Goal: Information Seeking & Learning: Check status

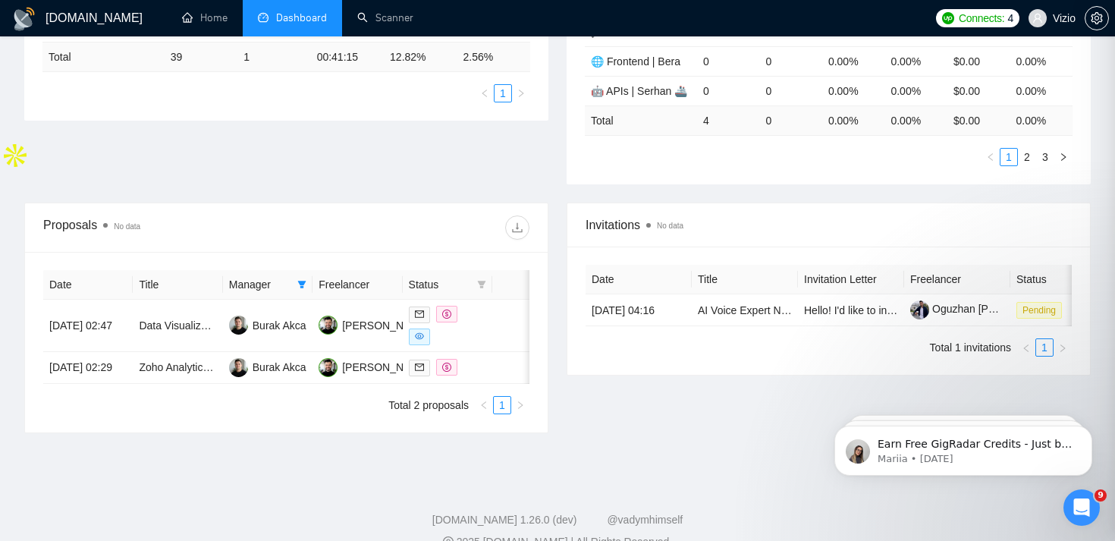
scroll to position [360, 0]
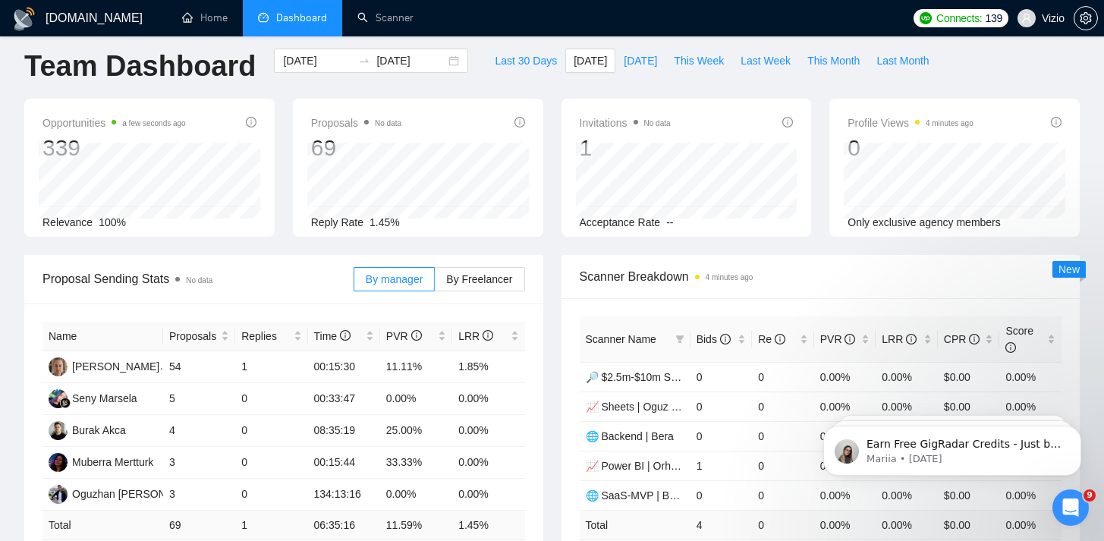
scroll to position [23, 0]
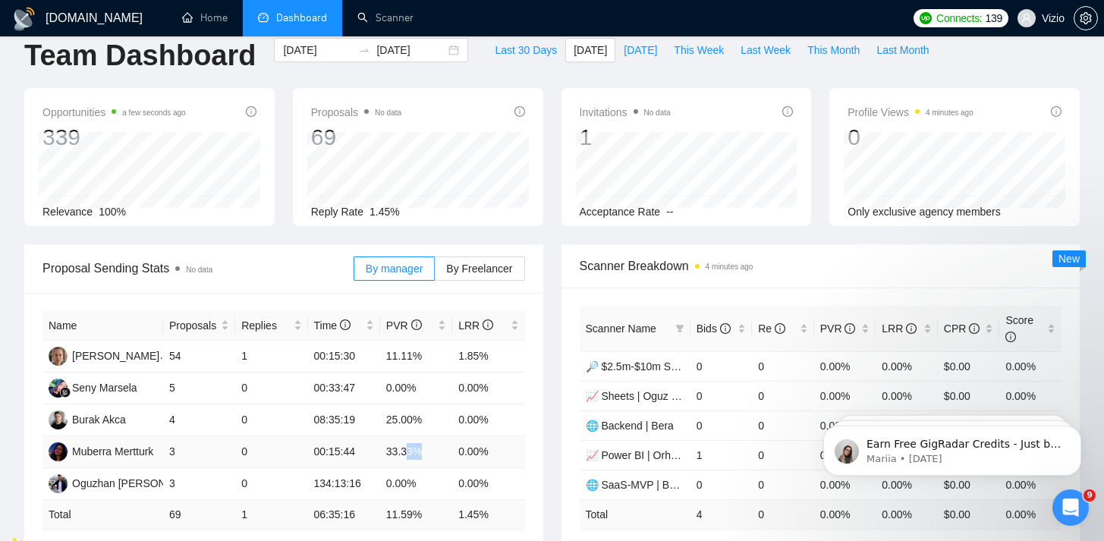
drag, startPoint x: 422, startPoint y: 447, endPoint x: 397, endPoint y: 445, distance: 25.1
click at [407, 446] on td "33.33%" at bounding box center [416, 452] width 72 height 32
click at [395, 445] on td "33.33%" at bounding box center [416, 452] width 72 height 32
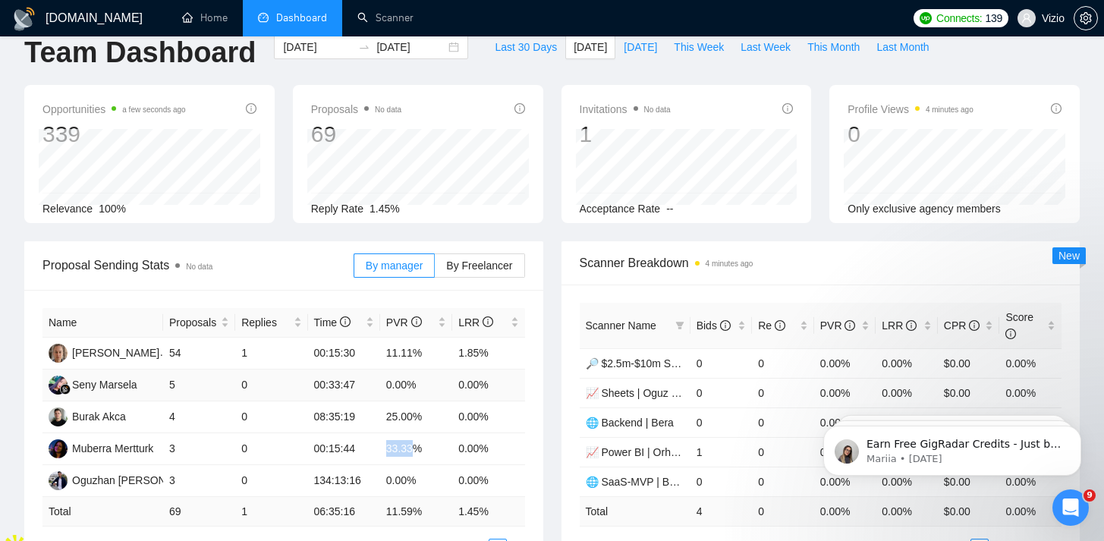
scroll to position [26, 0]
drag, startPoint x: 178, startPoint y: 485, endPoint x: 161, endPoint y: 485, distance: 17.4
click at [163, 485] on td "3" at bounding box center [199, 481] width 72 height 32
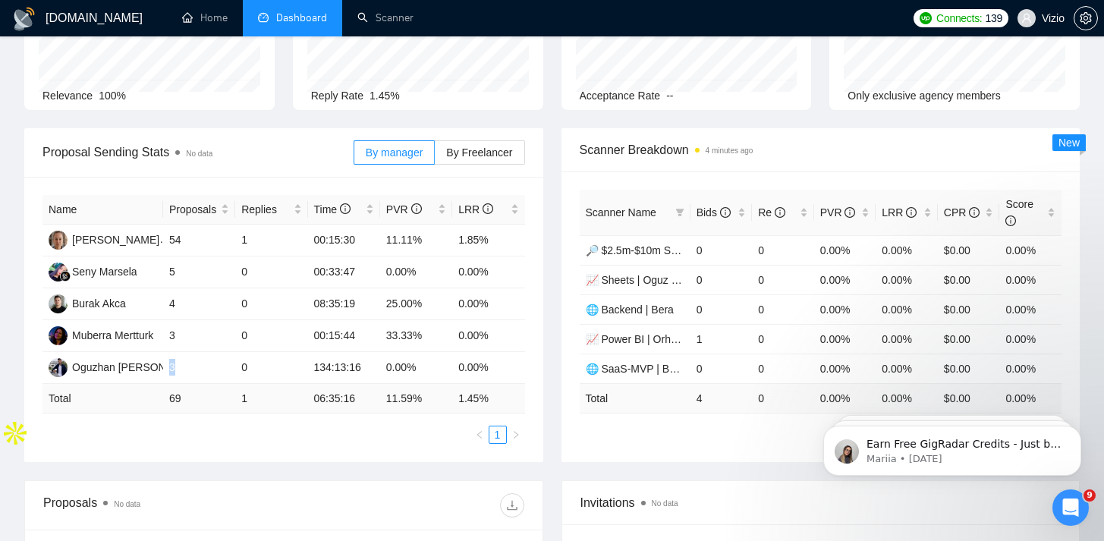
scroll to position [165, 0]
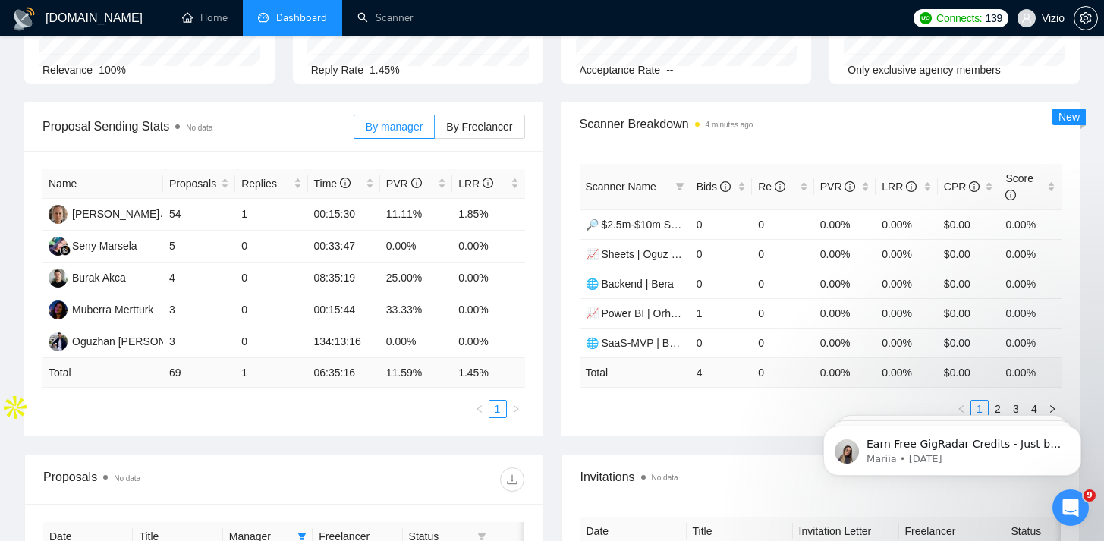
click at [259, 415] on ul "1" at bounding box center [283, 409] width 482 height 18
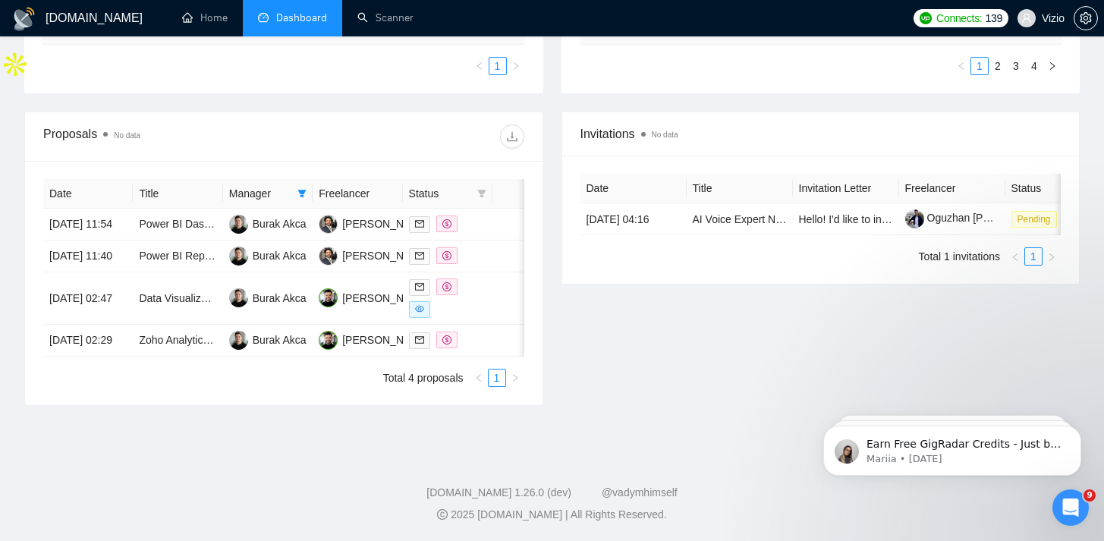
scroll to position [561, 0]
click at [294, 182] on span at bounding box center [301, 193] width 15 height 23
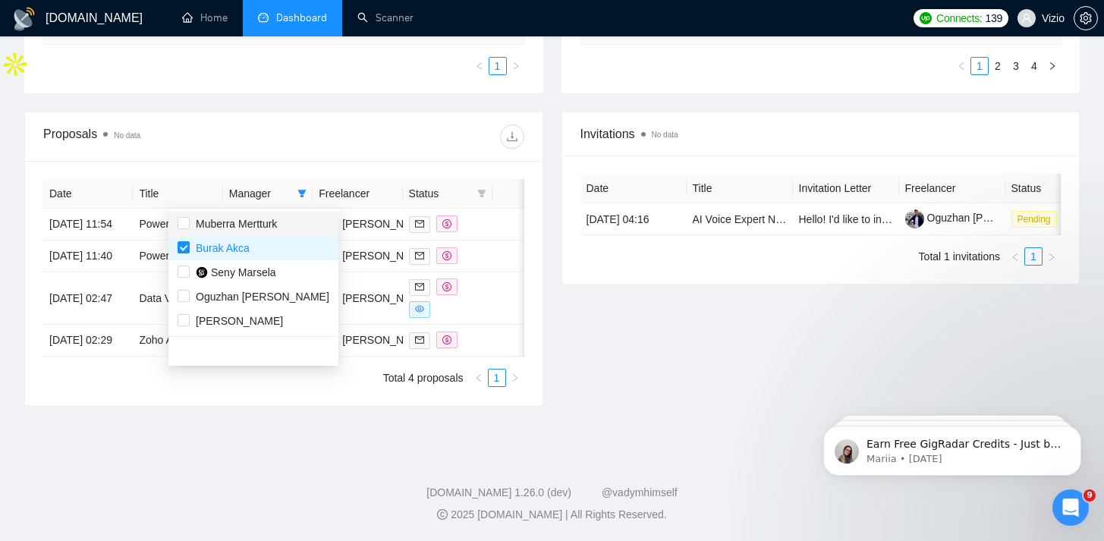
click at [262, 215] on div "Muberra Mertturk" at bounding box center [236, 223] width 81 height 17
checkbox input "true"
click at [240, 242] on span "Burak Akca" at bounding box center [223, 248] width 54 height 12
checkbox input "false"
click at [327, 124] on div at bounding box center [404, 136] width 240 height 24
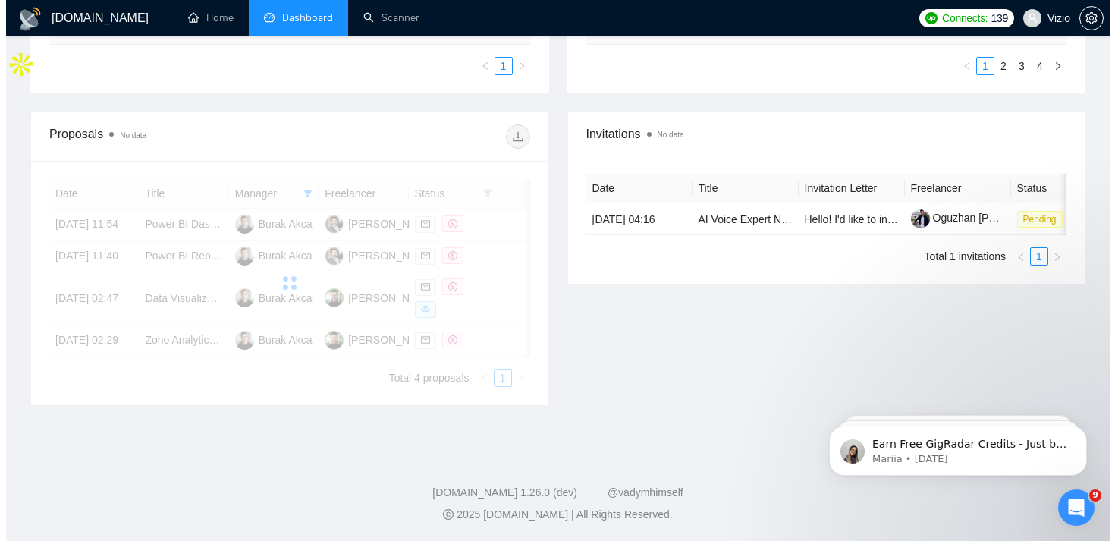
scroll to position [515, 0]
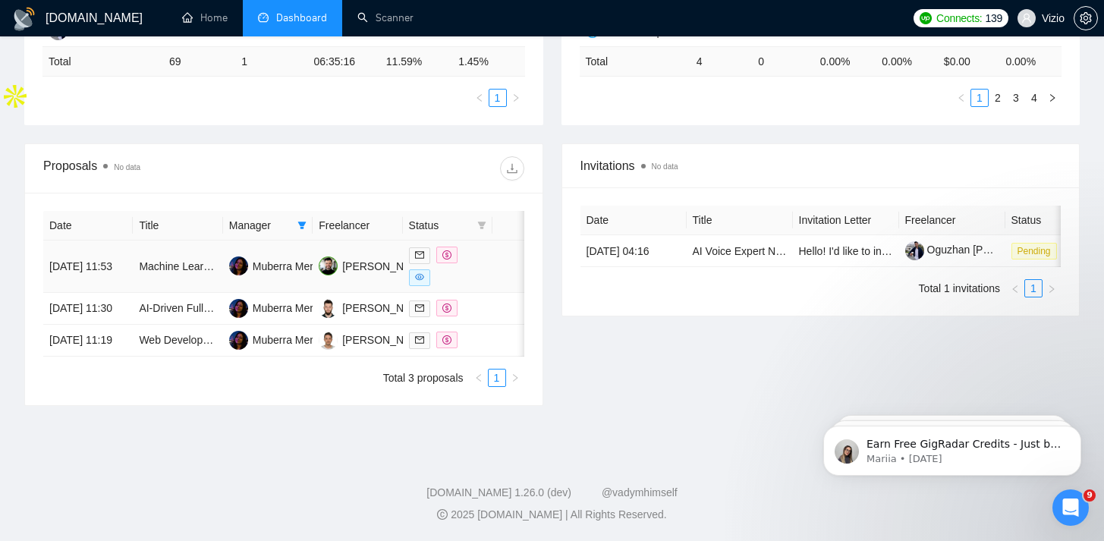
click at [200, 252] on td "Machine Learning Expert for Building Speech Model" at bounding box center [178, 266] width 90 height 52
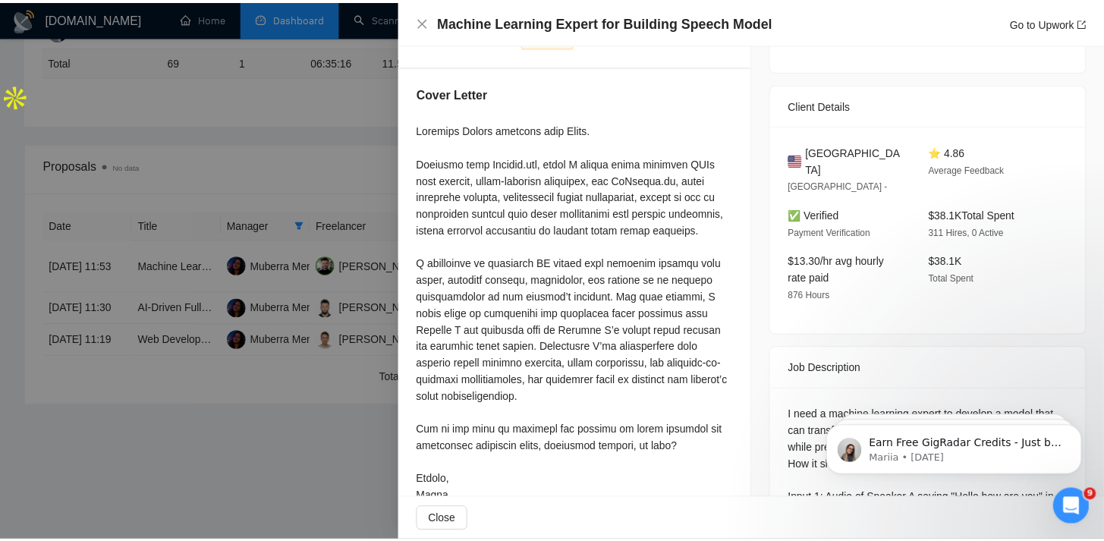
scroll to position [278, 0]
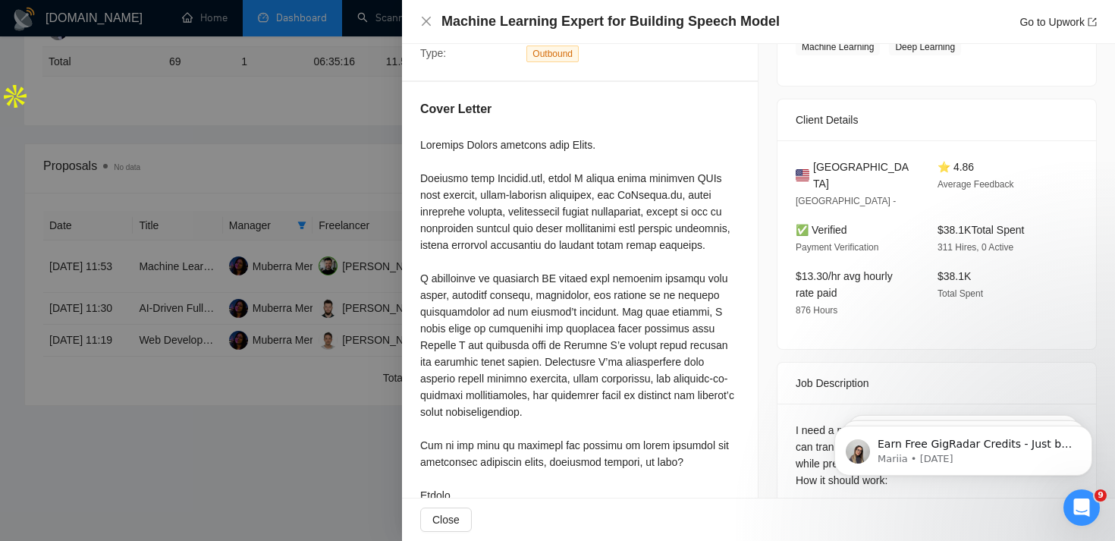
click at [292, 259] on div at bounding box center [557, 270] width 1115 height 541
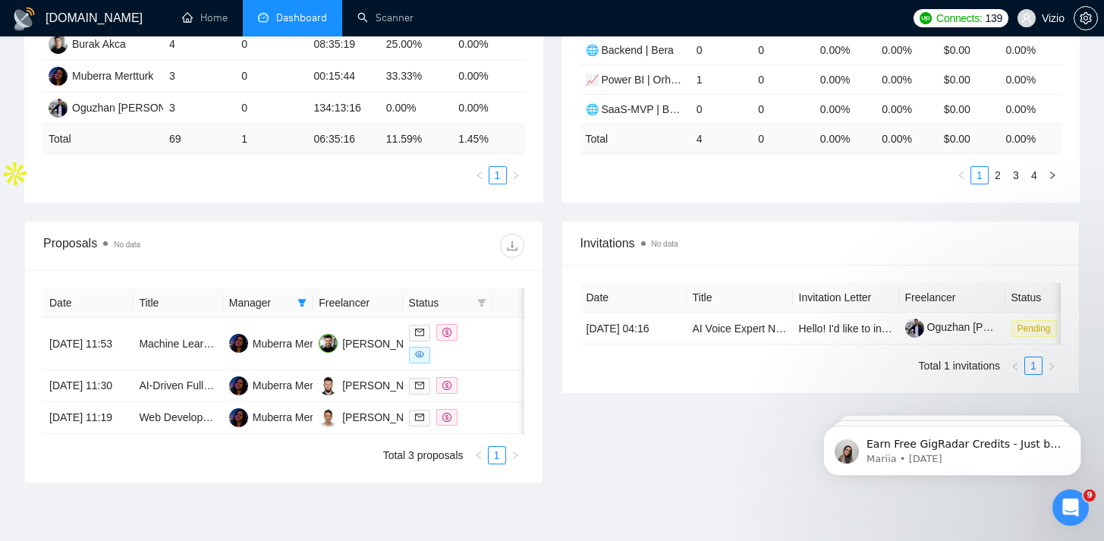
scroll to position [399, 0]
click at [303, 298] on icon "filter" at bounding box center [302, 302] width 8 height 8
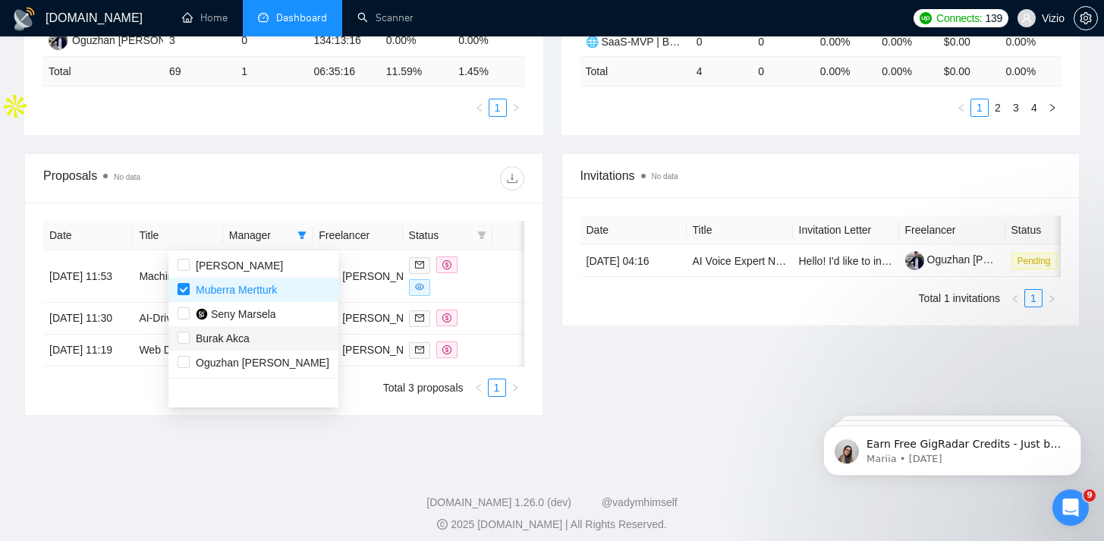
scroll to position [515, 0]
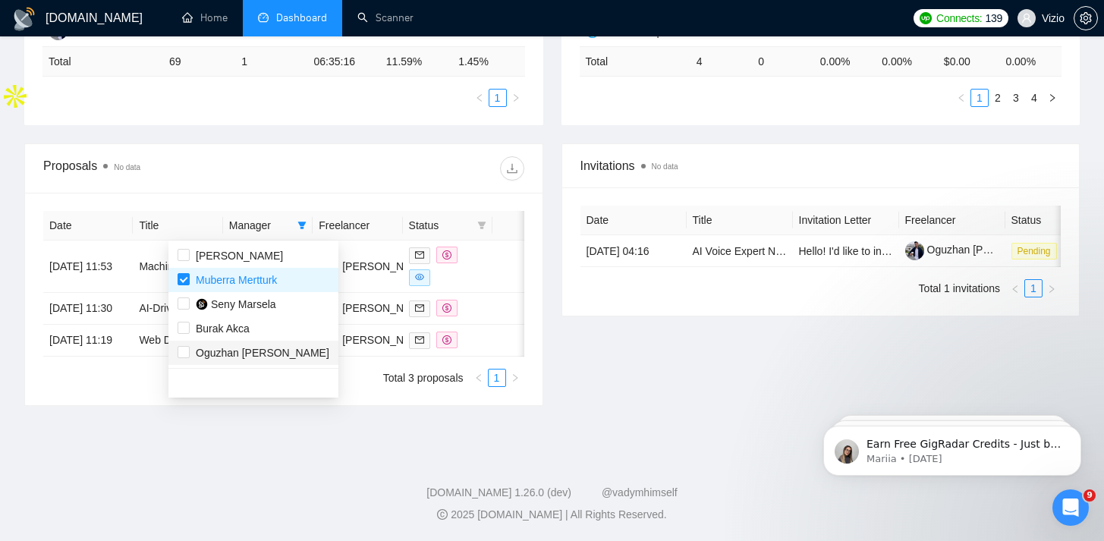
click at [249, 347] on span "Oguzhan [PERSON_NAME]" at bounding box center [263, 353] width 134 height 12
checkbox input "true"
click at [222, 274] on span "Muberra Mertturk" at bounding box center [236, 280] width 81 height 12
checkbox input "false"
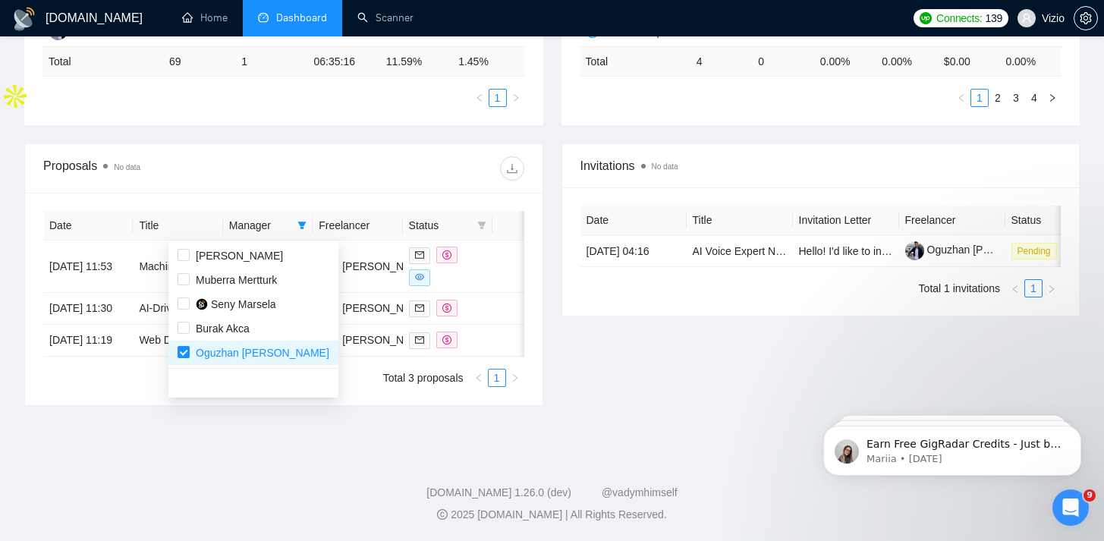
click at [315, 144] on div "Proposals No data" at bounding box center [283, 168] width 481 height 49
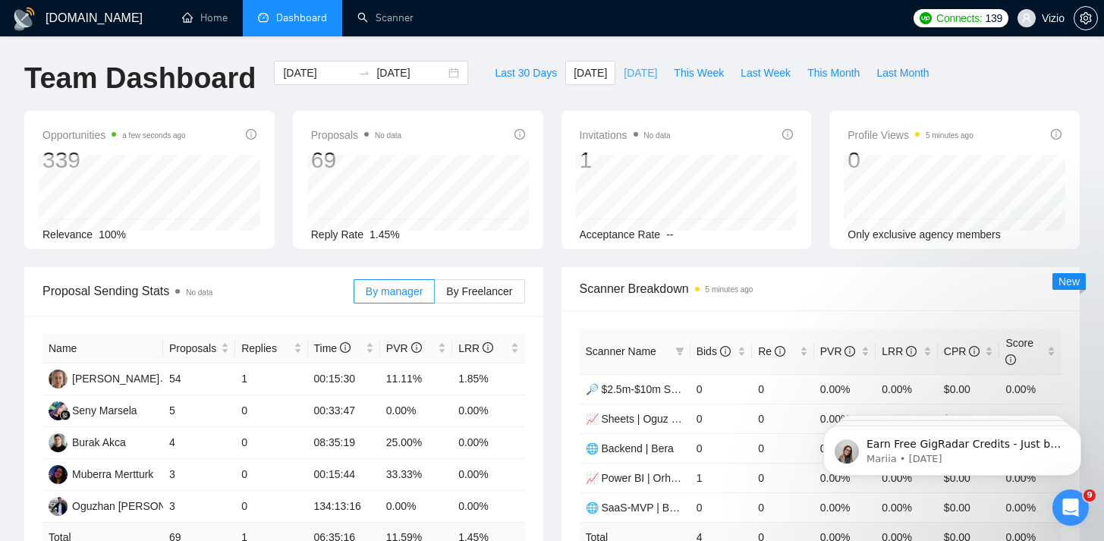
click at [632, 73] on span "[DATE]" at bounding box center [640, 72] width 33 height 17
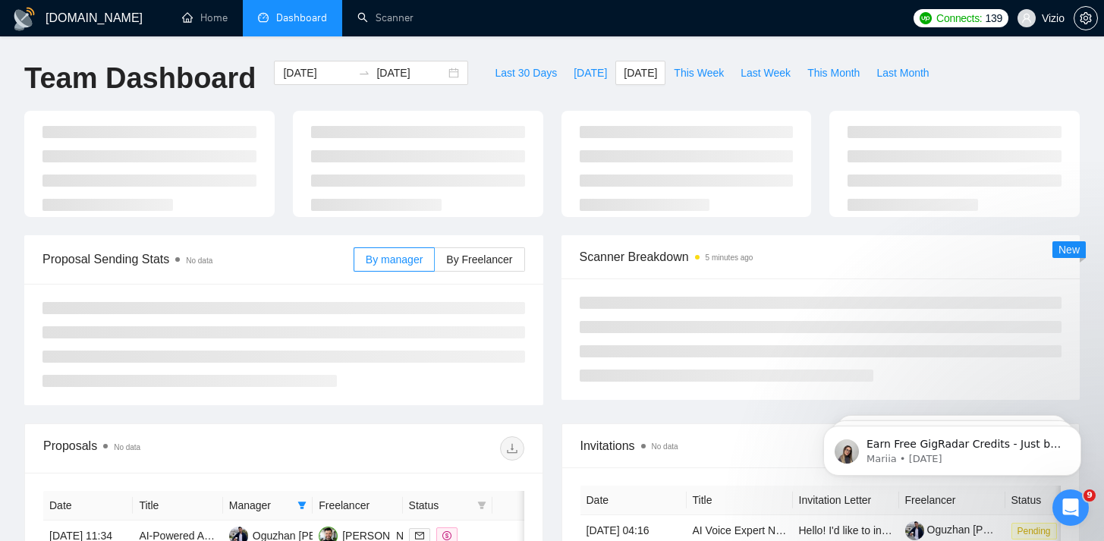
type input "2025-08-13"
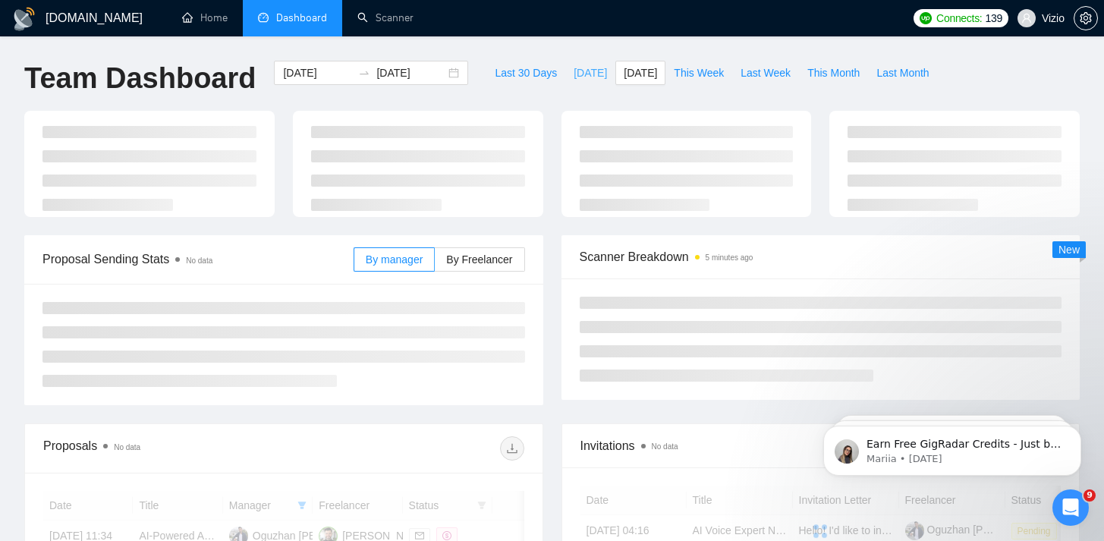
click at [586, 76] on span "[DATE]" at bounding box center [589, 72] width 33 height 17
type input "[DATE]"
